Goal: Transaction & Acquisition: Obtain resource

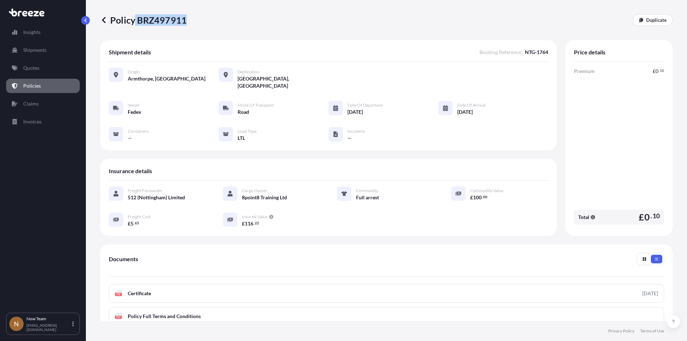
click at [34, 84] on p "Policies" at bounding box center [32, 85] width 18 height 7
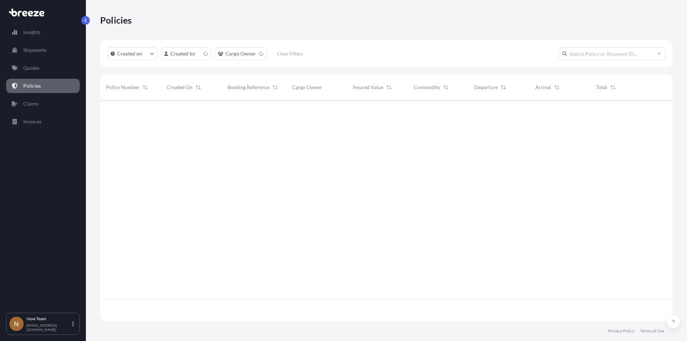
scroll to position [219, 567]
click at [34, 49] on p "Shipments" at bounding box center [34, 50] width 23 height 7
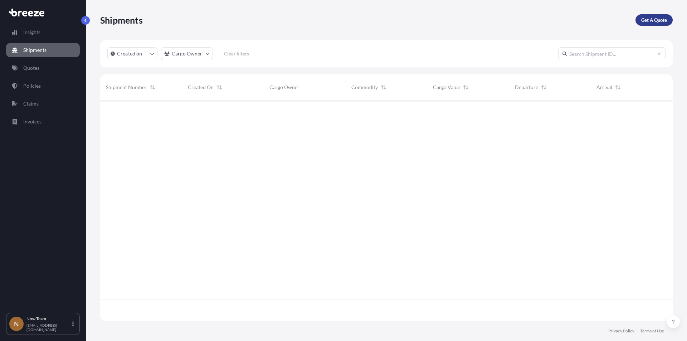
scroll to position [241, 567]
click at [649, 18] on p "Get A Quote" at bounding box center [654, 19] width 26 height 7
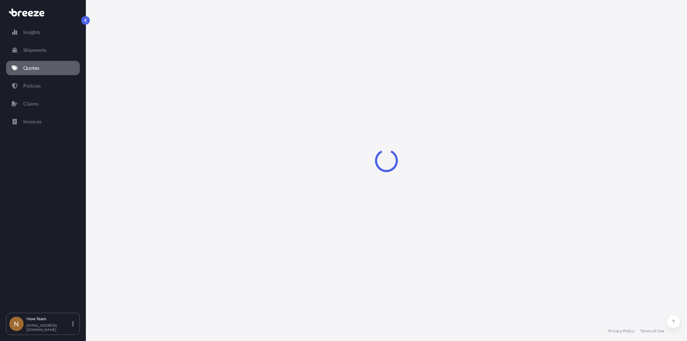
select select "Sea"
select select "1"
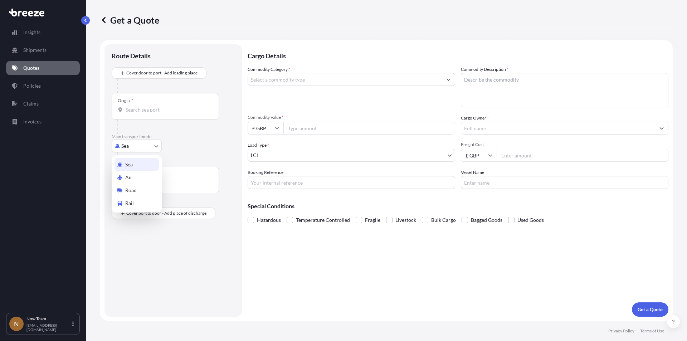
click at [156, 147] on body "Insights Shipments Quotes Policies Claims Invoices N Now Team [EMAIL_ADDRESS][D…" at bounding box center [343, 170] width 687 height 341
click at [140, 184] on div "Road" at bounding box center [136, 190] width 44 height 13
select select "Road"
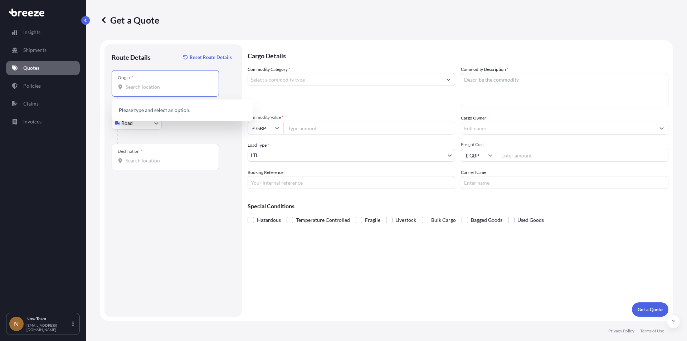
click at [153, 88] on input "Origin *" at bounding box center [168, 86] width 84 height 7
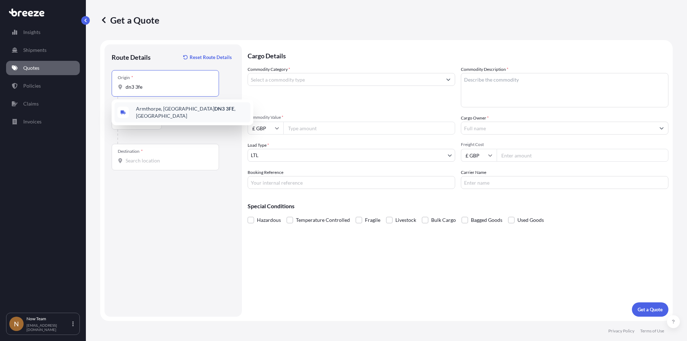
click at [154, 110] on span "Armthorpe, Doncaster DN3 3FE , [GEOGRAPHIC_DATA]" at bounding box center [192, 112] width 112 height 14
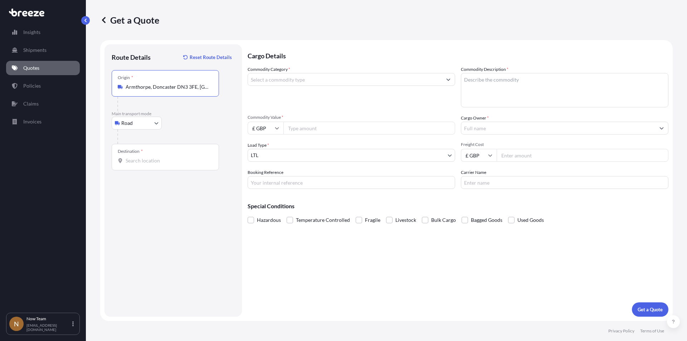
type input "Armthorpe, Doncaster DN3 3FE, [GEOGRAPHIC_DATA]"
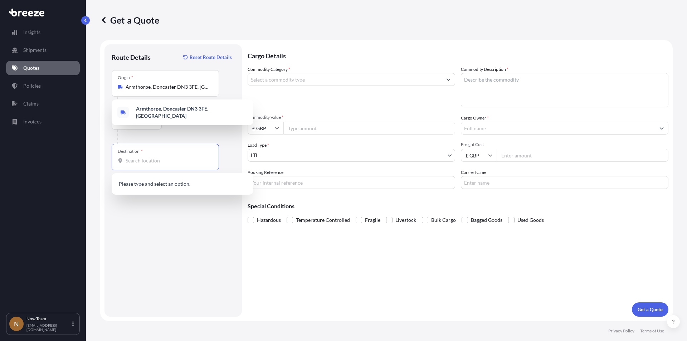
click at [155, 164] on input "Destination *" at bounding box center [168, 160] width 84 height 7
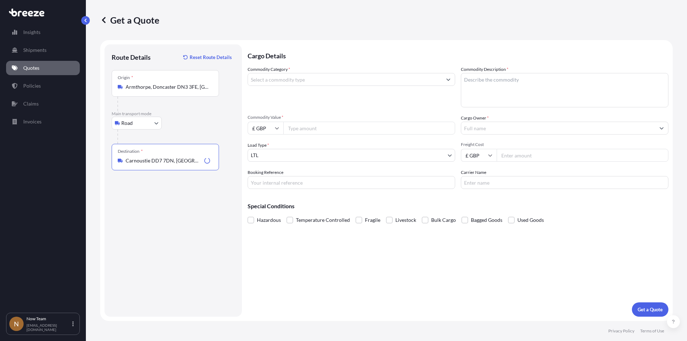
type input "Carnoustie DD7 7DN, [GEOGRAPHIC_DATA]"
click at [310, 81] on input "Commodity Category *" at bounding box center [345, 79] width 194 height 13
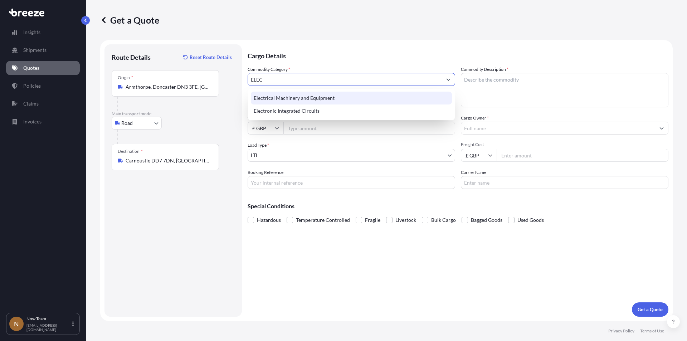
click at [306, 96] on div "Electrical Machinery and Equipment" at bounding box center [351, 98] width 201 height 13
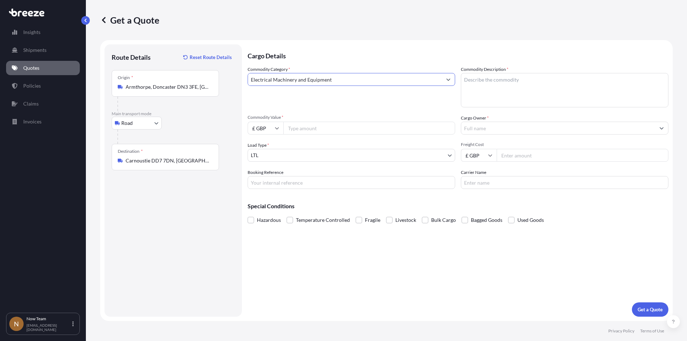
type input "Electrical Machinery and Equipment"
click at [493, 93] on textarea "Commodity Description *" at bounding box center [565, 90] width 208 height 34
type textarea "Full arrest"
click at [320, 125] on input "Commodity Value *" at bounding box center [369, 128] width 172 height 13
type input "1"
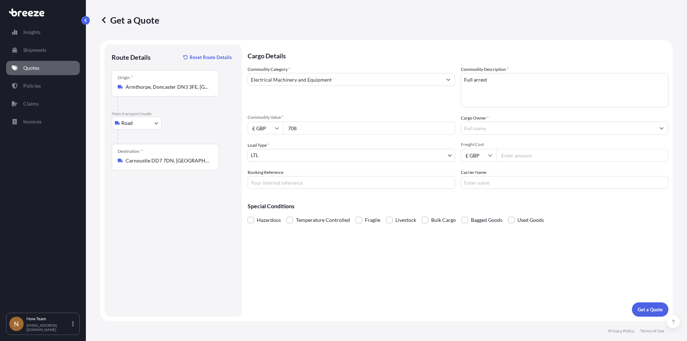
type input "708"
click at [279, 179] on input "Booking Reference" at bounding box center [352, 182] width 208 height 13
type input "NTG-16771"
click at [518, 129] on input "Cargo Owner *" at bounding box center [558, 128] width 194 height 13
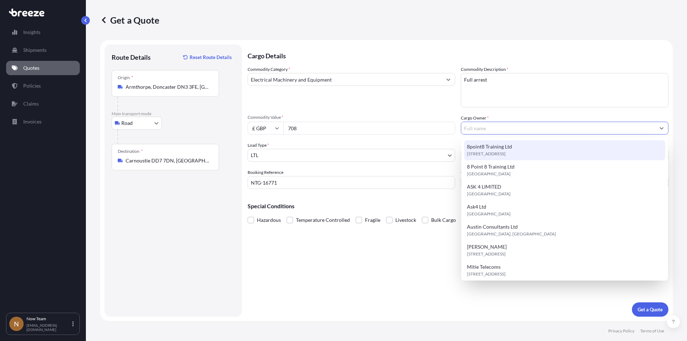
click at [511, 148] on div "8point8 Training Ltd [STREET_ADDRESS]" at bounding box center [564, 150] width 201 height 20
type input "8point8 Training Ltd"
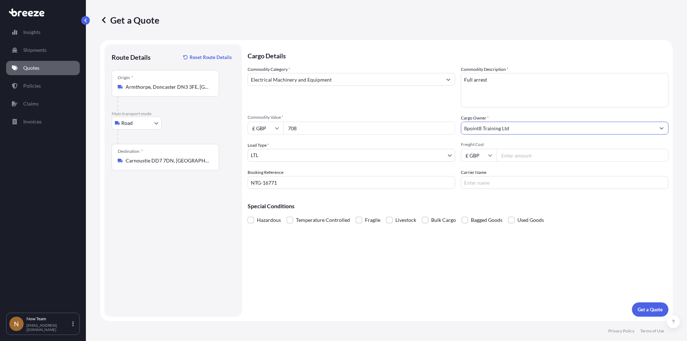
click at [535, 153] on input "Freight Cost" at bounding box center [583, 155] width 172 height 13
type input "5.65"
click at [500, 180] on input "Carrier Name" at bounding box center [565, 182] width 208 height 13
type input "Fedex"
click at [648, 309] on p "Get a Quote" at bounding box center [650, 309] width 25 height 7
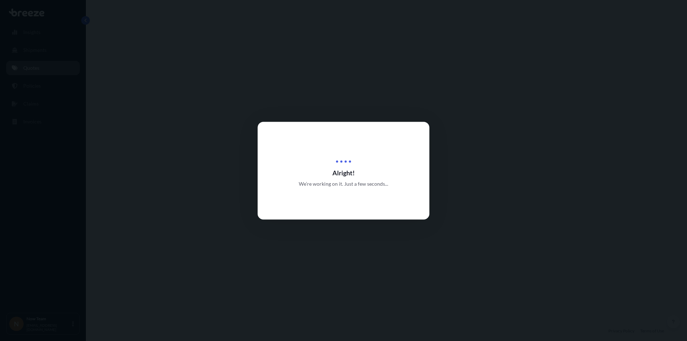
select select "Road"
select select "1"
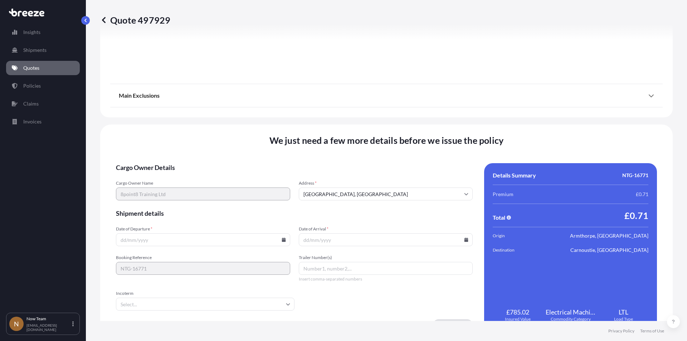
scroll to position [795, 0]
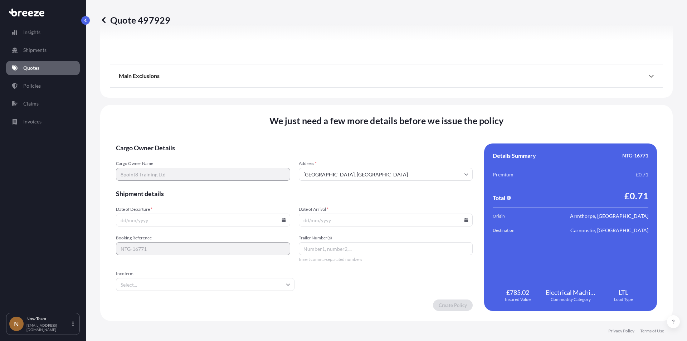
click at [282, 220] on icon at bounding box center [284, 220] width 4 height 4
click at [152, 129] on button "1" at bounding box center [151, 128] width 11 height 11
type input "[DATE]"
click at [465, 221] on input "Date of Arrival *" at bounding box center [386, 220] width 174 height 13
click at [464, 219] on icon at bounding box center [466, 220] width 4 height 4
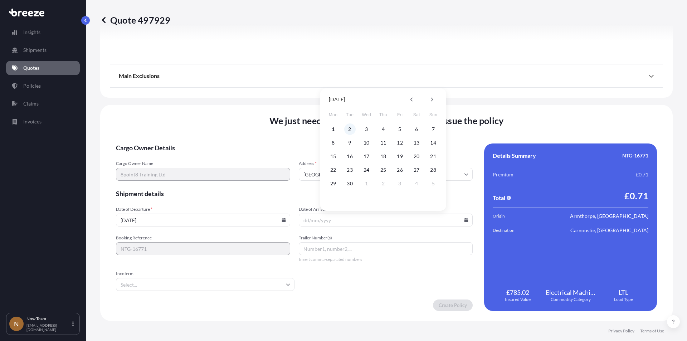
click at [351, 128] on button "2" at bounding box center [349, 128] width 11 height 11
type input "[DATE]"
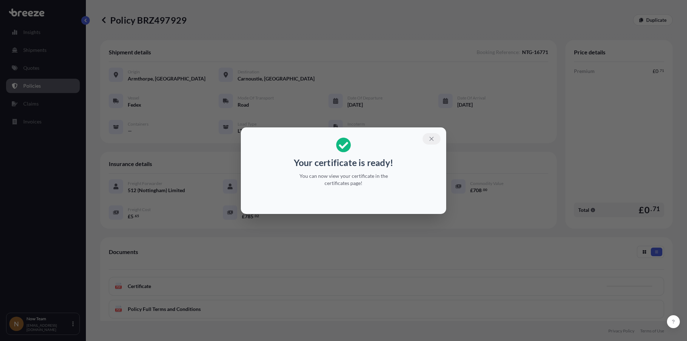
click at [429, 138] on icon "button" at bounding box center [431, 139] width 6 height 6
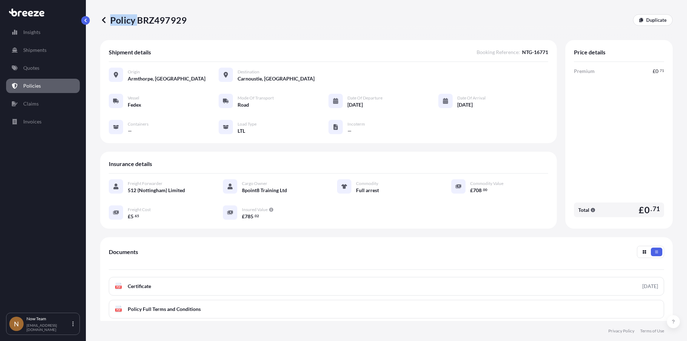
drag, startPoint x: 137, startPoint y: 18, endPoint x: 199, endPoint y: 18, distance: 61.9
click at [199, 18] on div "Policy BRZ497929 Duplicate" at bounding box center [386, 19] width 572 height 11
click at [190, 18] on div "Policy BRZ497929 Duplicate" at bounding box center [386, 19] width 572 height 11
drag, startPoint x: 137, startPoint y: 19, endPoint x: 184, endPoint y: 20, distance: 47.2
click at [184, 20] on p "Policy BRZ497929" at bounding box center [143, 19] width 87 height 11
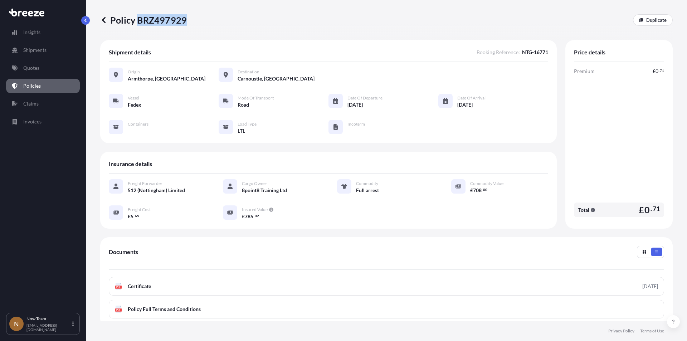
copy p "BRZ497929"
